Goal: Navigation & Orientation: Find specific page/section

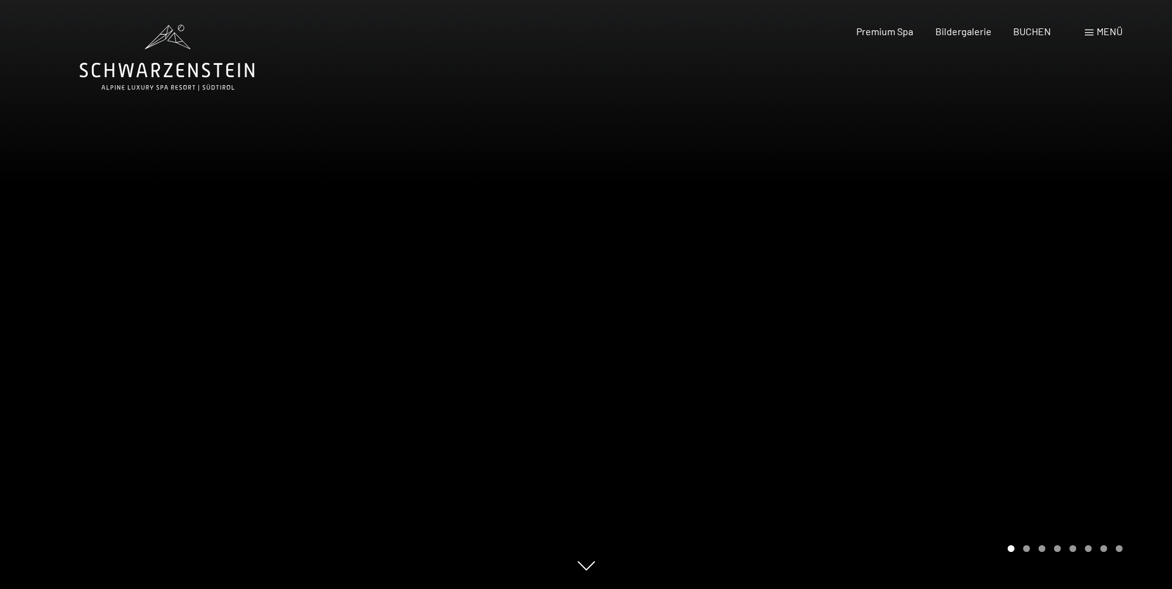
click at [1026, 554] on div at bounding box center [879, 294] width 586 height 589
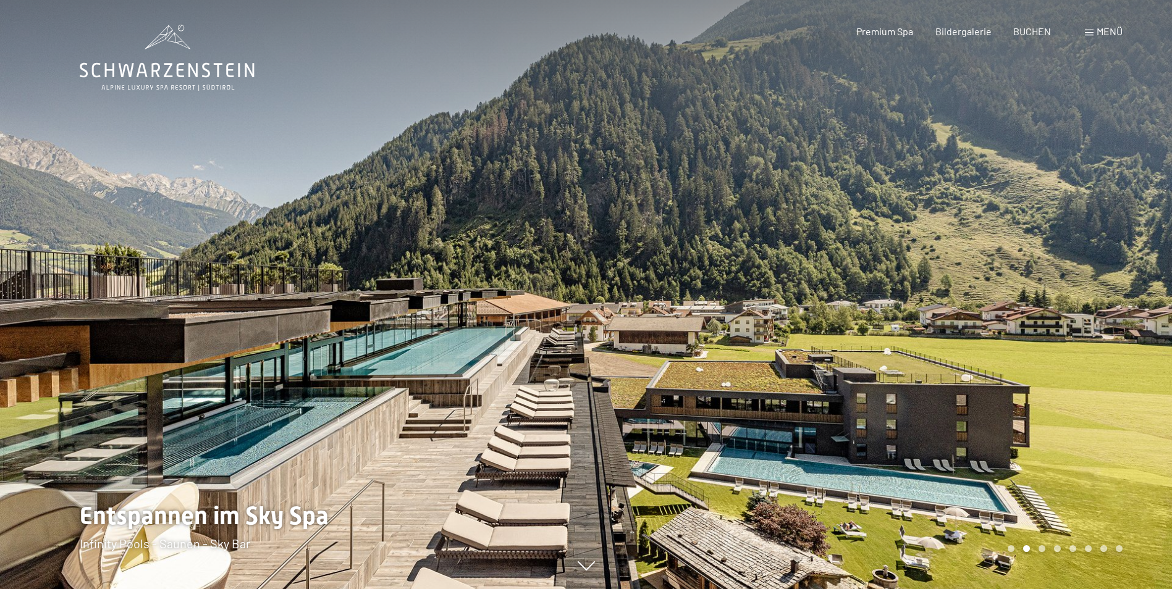
click at [951, 364] on div at bounding box center [879, 294] width 586 height 589
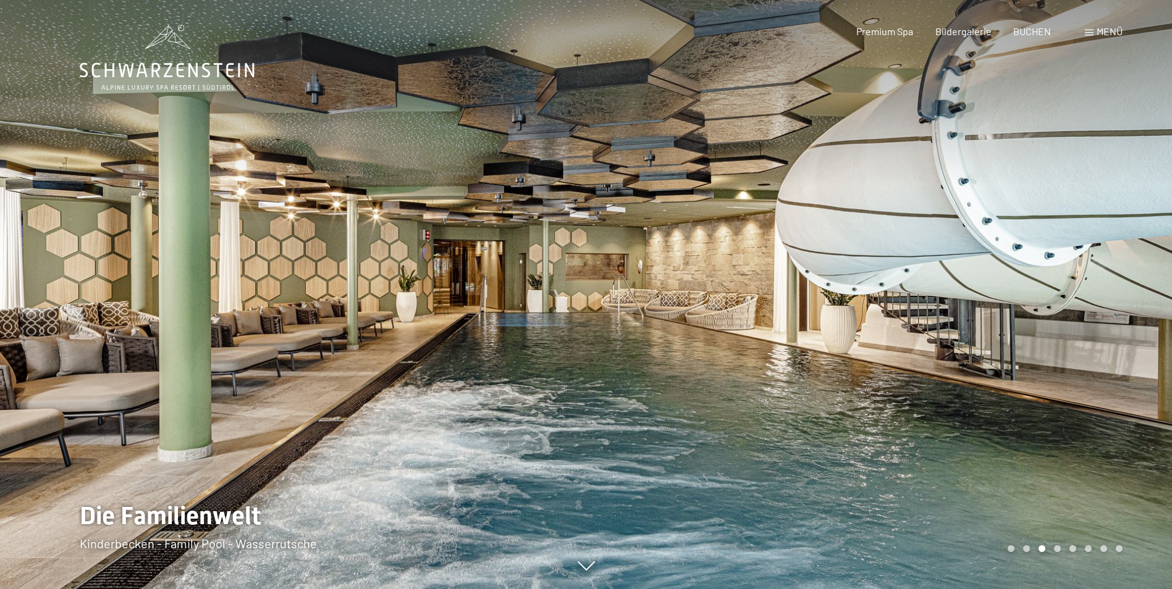
click at [951, 364] on div at bounding box center [879, 294] width 586 height 589
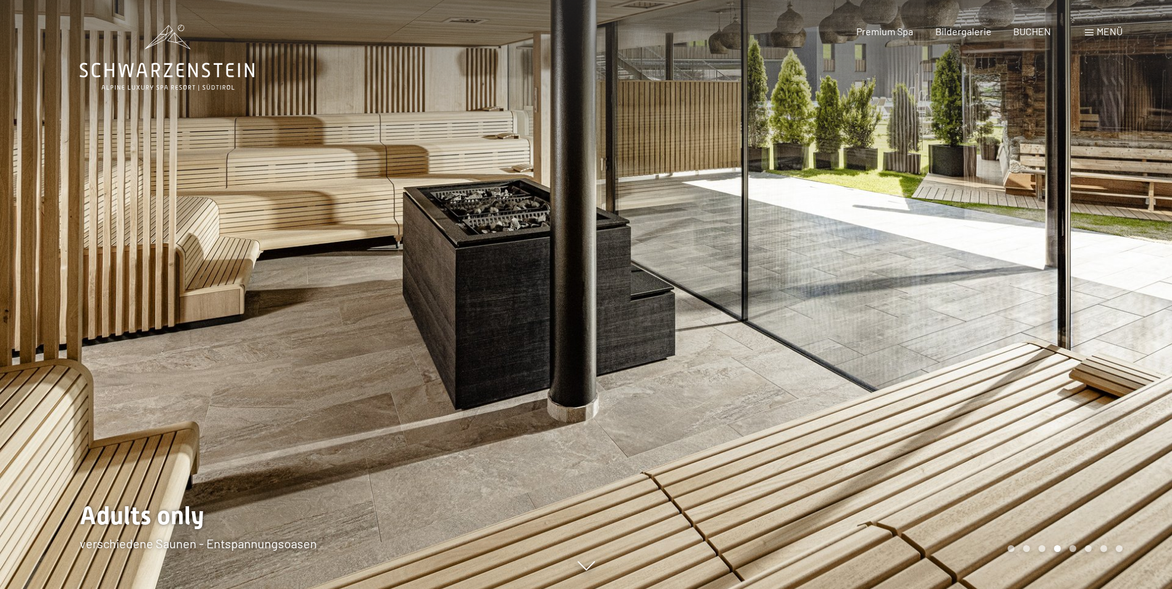
click at [951, 364] on div at bounding box center [879, 294] width 586 height 589
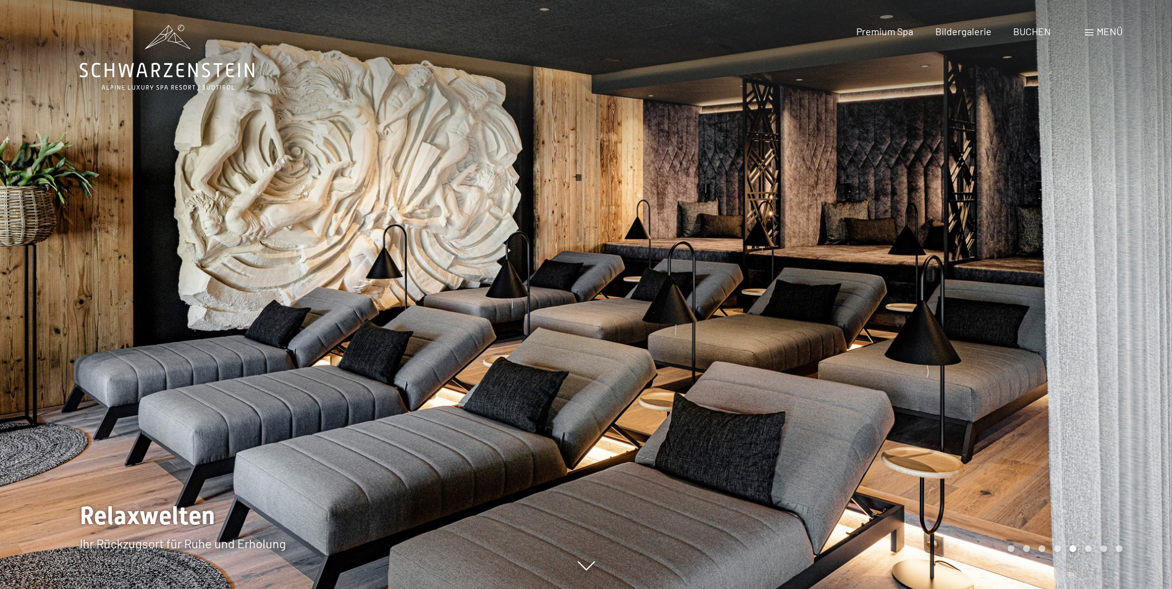
click at [951, 364] on div at bounding box center [879, 294] width 586 height 589
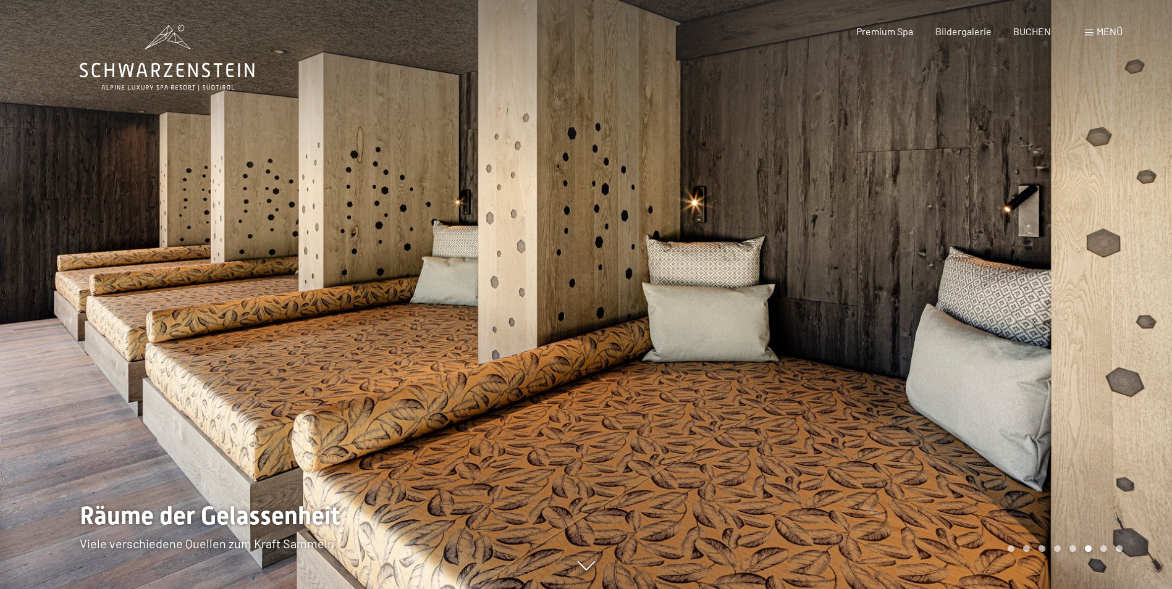
click at [951, 364] on div at bounding box center [879, 294] width 586 height 589
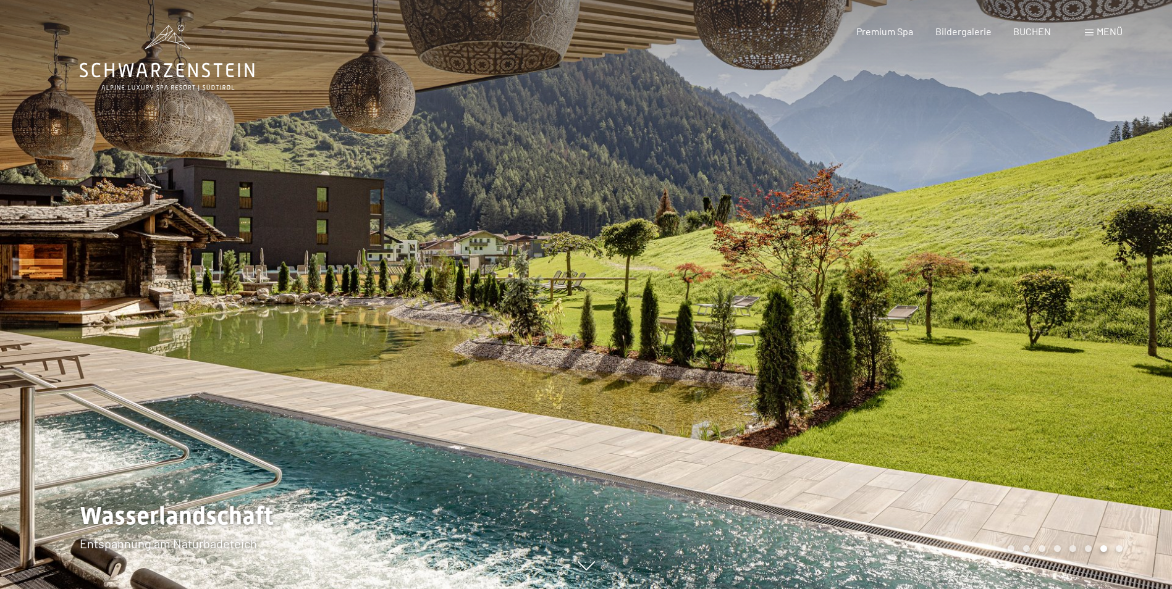
click at [951, 364] on div at bounding box center [879, 294] width 586 height 589
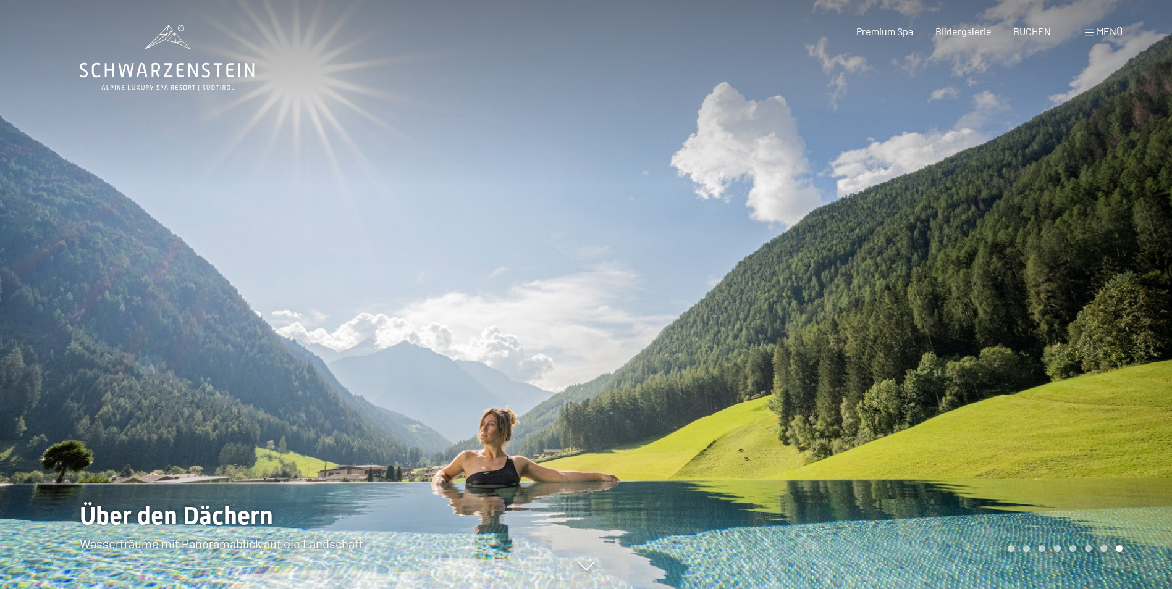
click at [951, 364] on div at bounding box center [879, 294] width 586 height 589
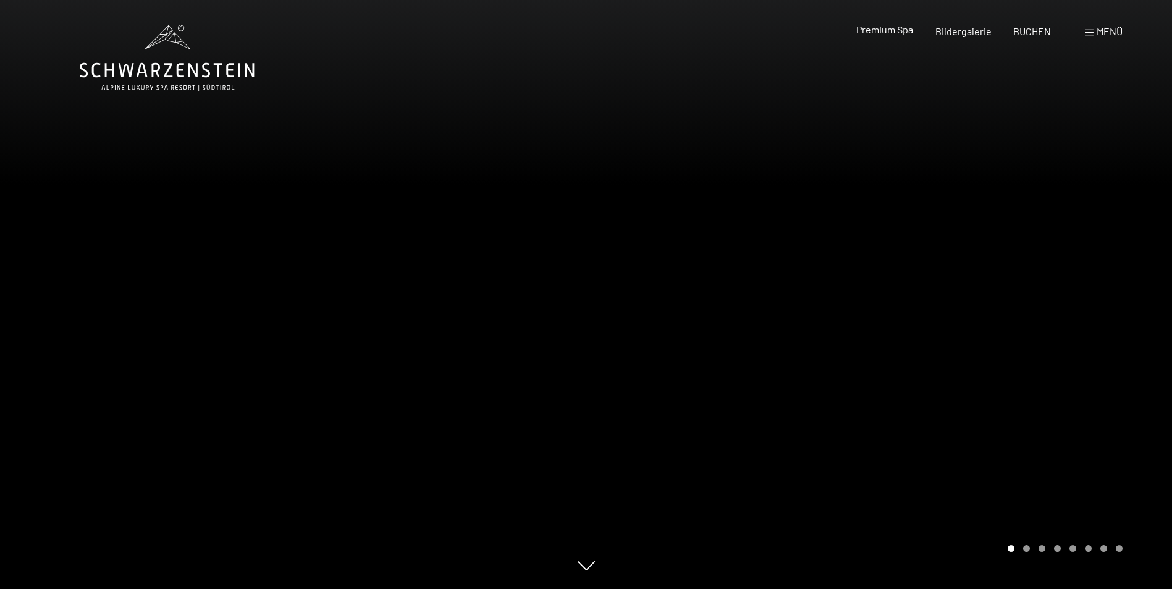
click at [884, 30] on span "Premium Spa" at bounding box center [884, 29] width 57 height 12
click at [909, 268] on div at bounding box center [879, 294] width 586 height 589
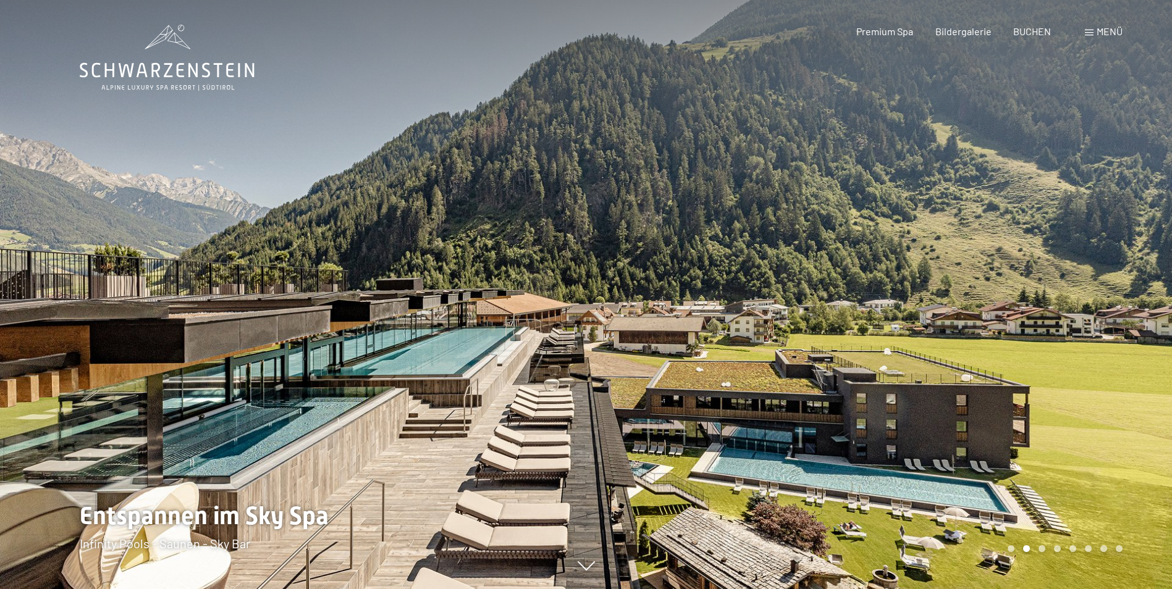
click at [909, 268] on div at bounding box center [879, 294] width 586 height 589
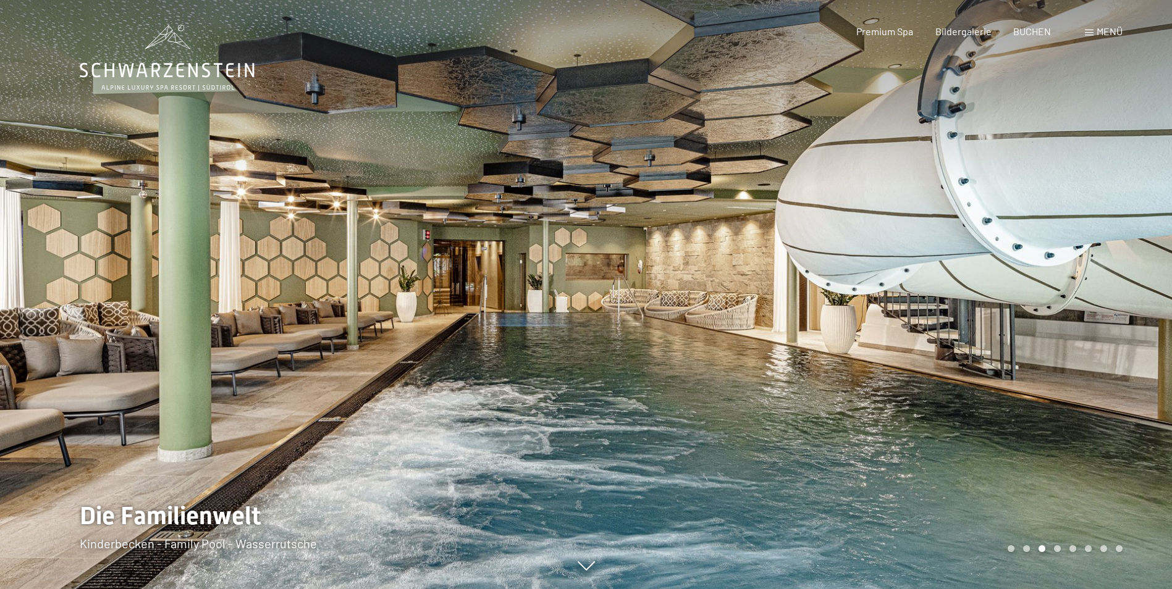
click at [909, 268] on div at bounding box center [879, 294] width 586 height 589
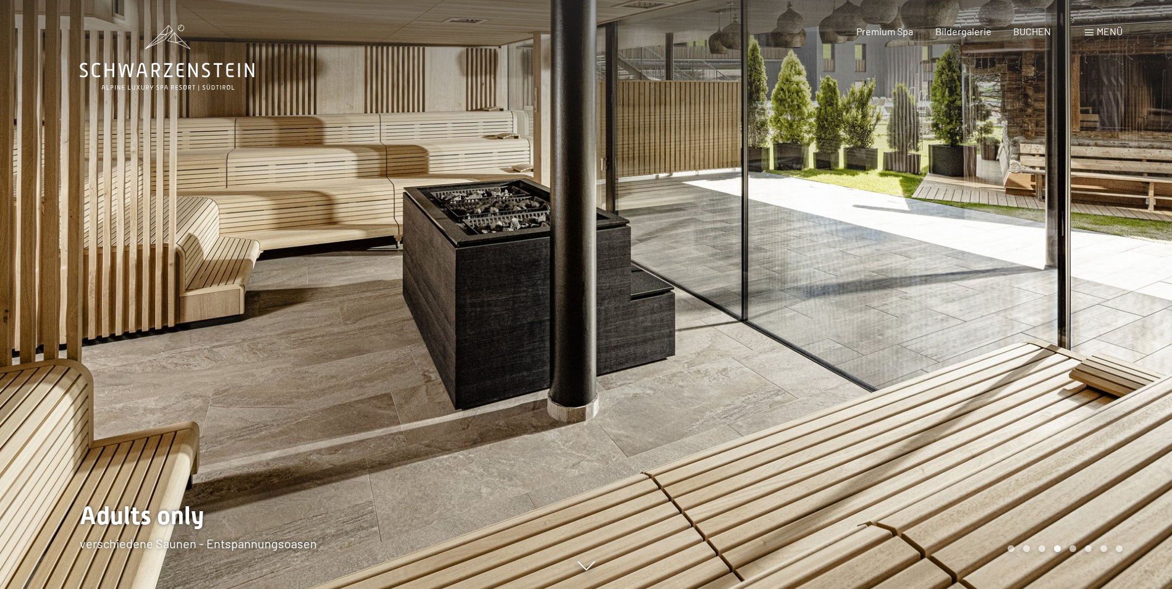
click at [1108, 28] on span "Menü" at bounding box center [1110, 31] width 26 height 12
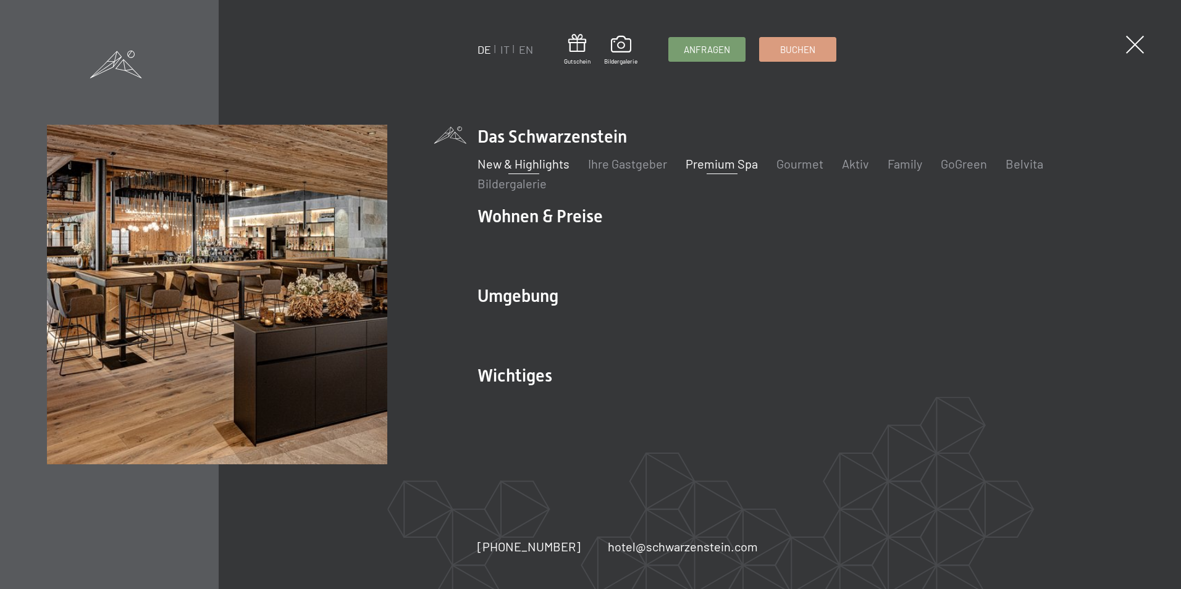
click at [515, 163] on link "New & Highlights" at bounding box center [524, 163] width 92 height 15
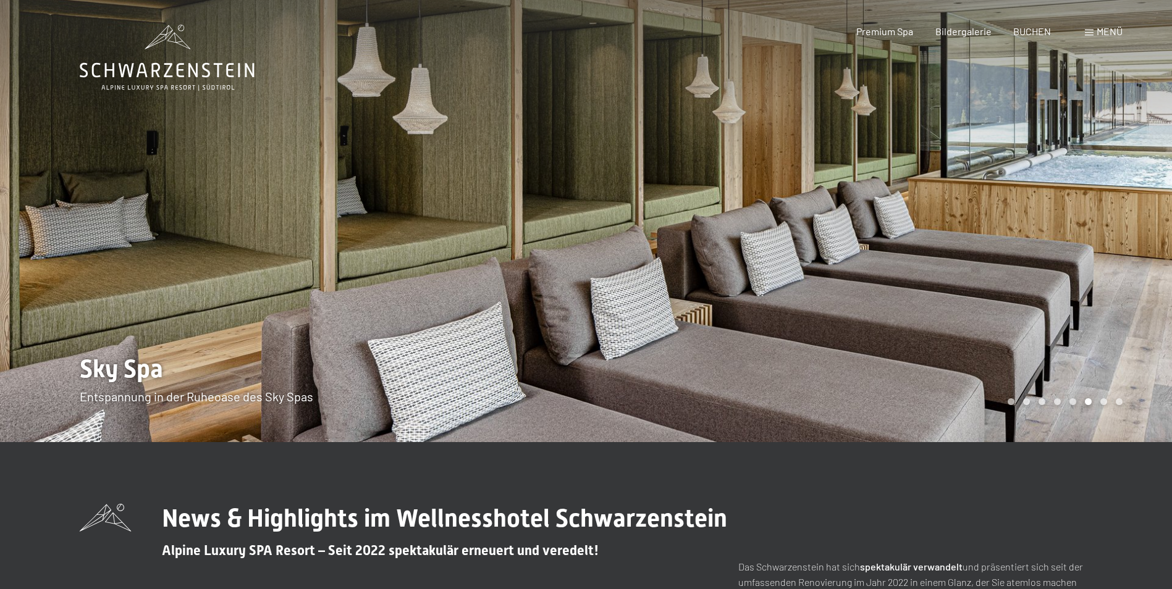
click at [529, 388] on div at bounding box center [293, 221] width 586 height 442
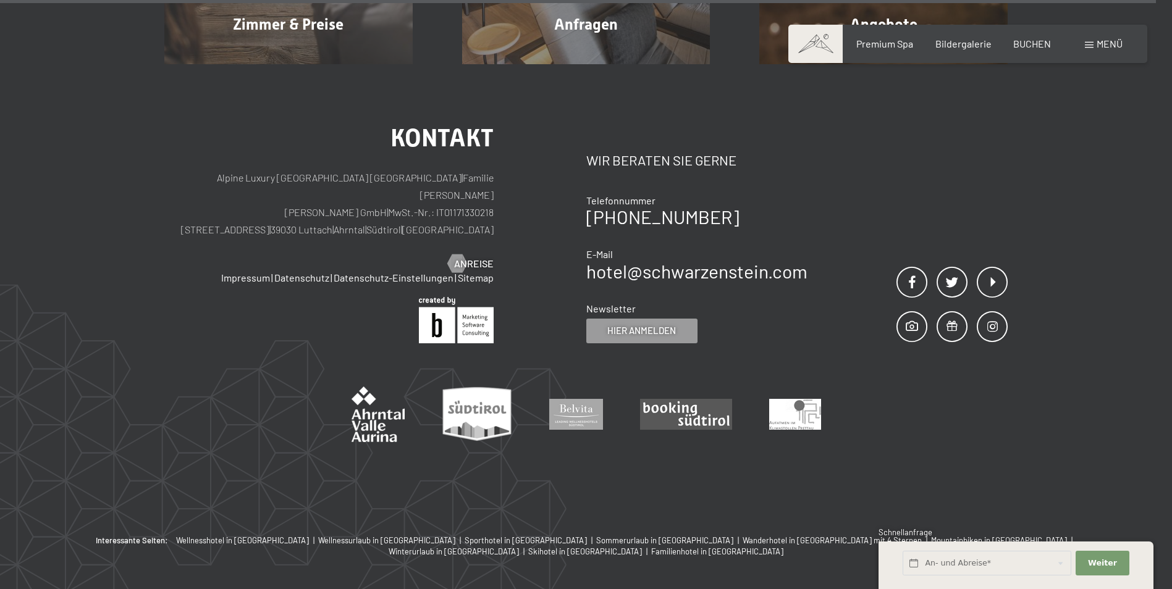
scroll to position [5511, 0]
